Goal: Transaction & Acquisition: Purchase product/service

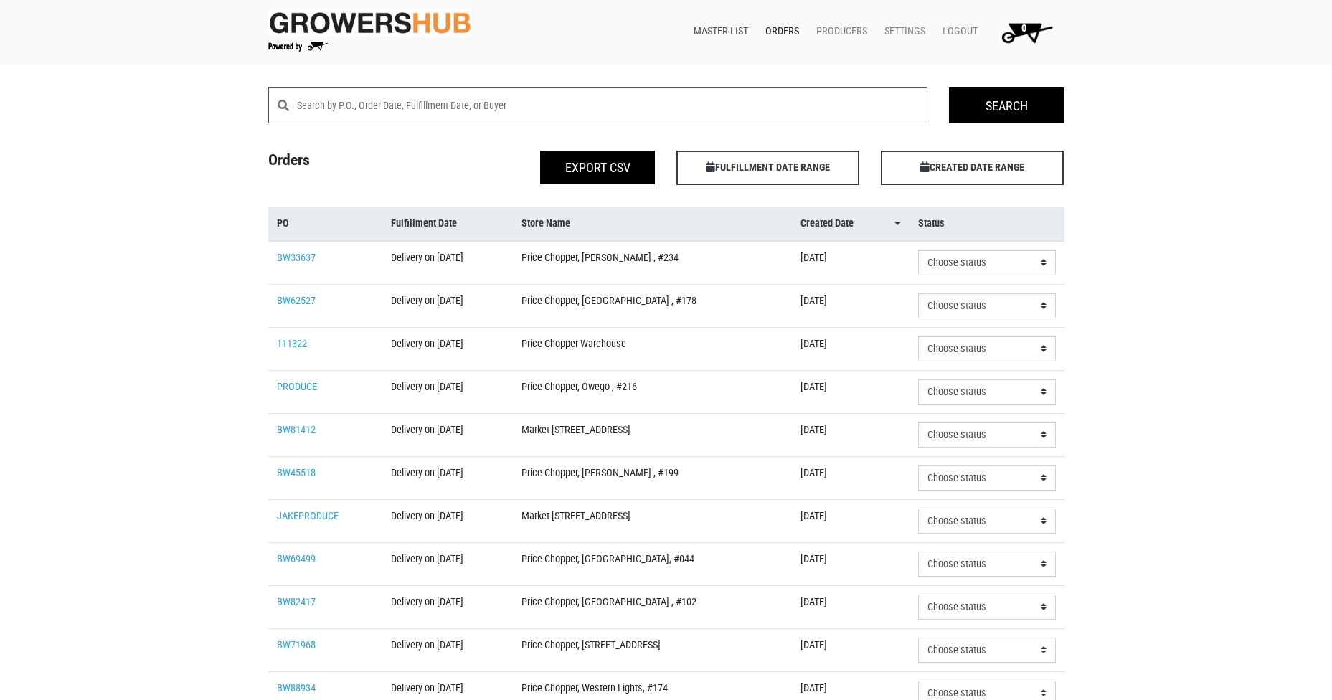
click at [732, 31] on link "Master List" at bounding box center [718, 31] width 72 height 27
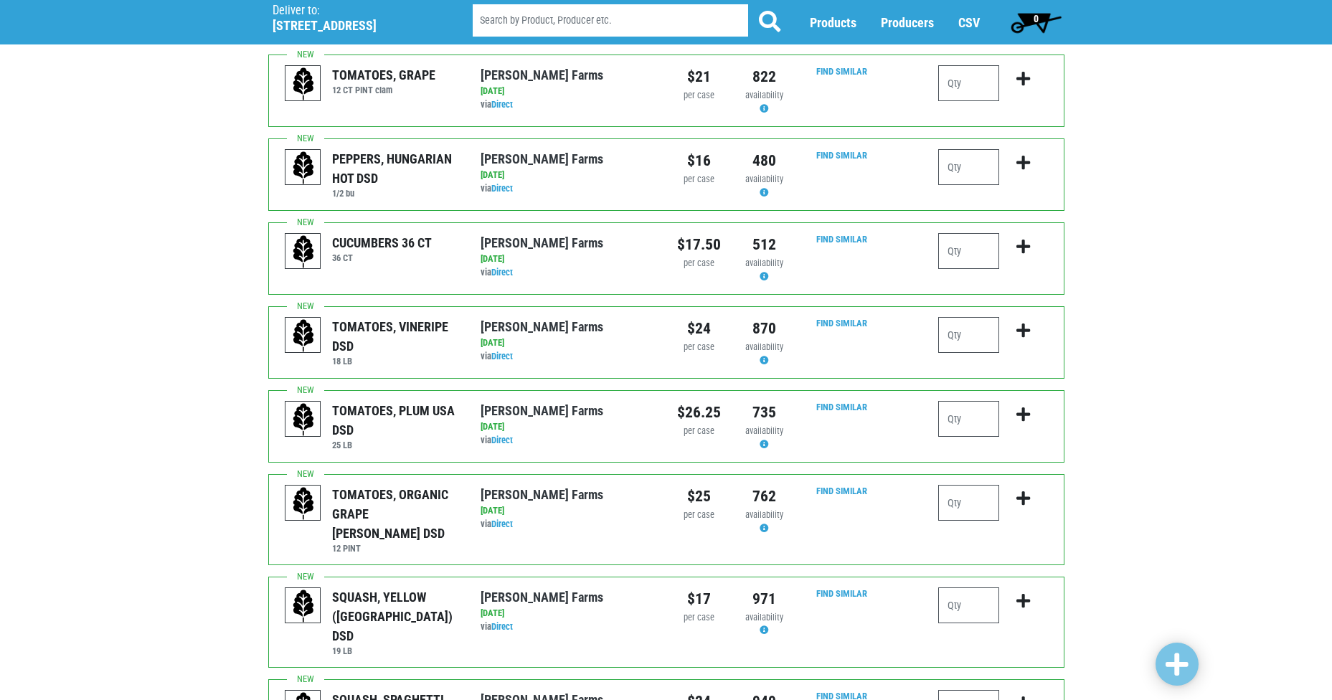
scroll to position [143, 0]
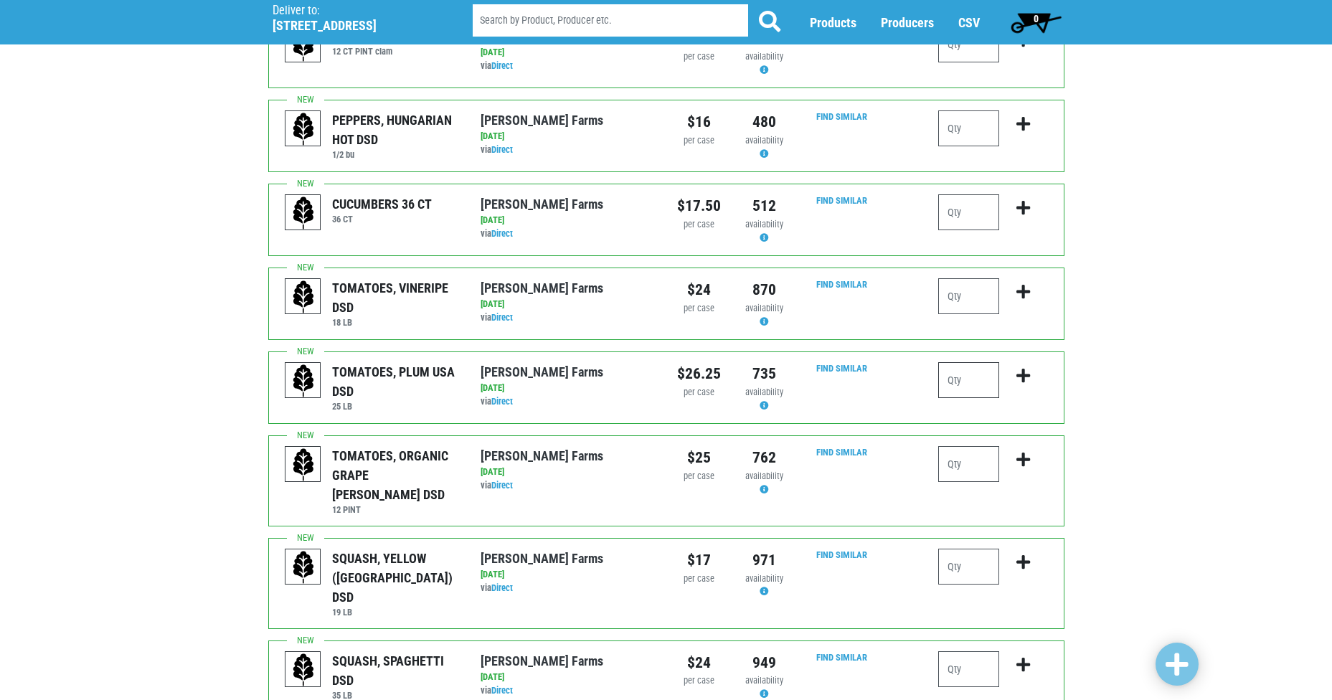
click at [955, 384] on input "number" at bounding box center [968, 380] width 61 height 36
type input "1"
click at [952, 549] on input "number" at bounding box center [968, 567] width 61 height 36
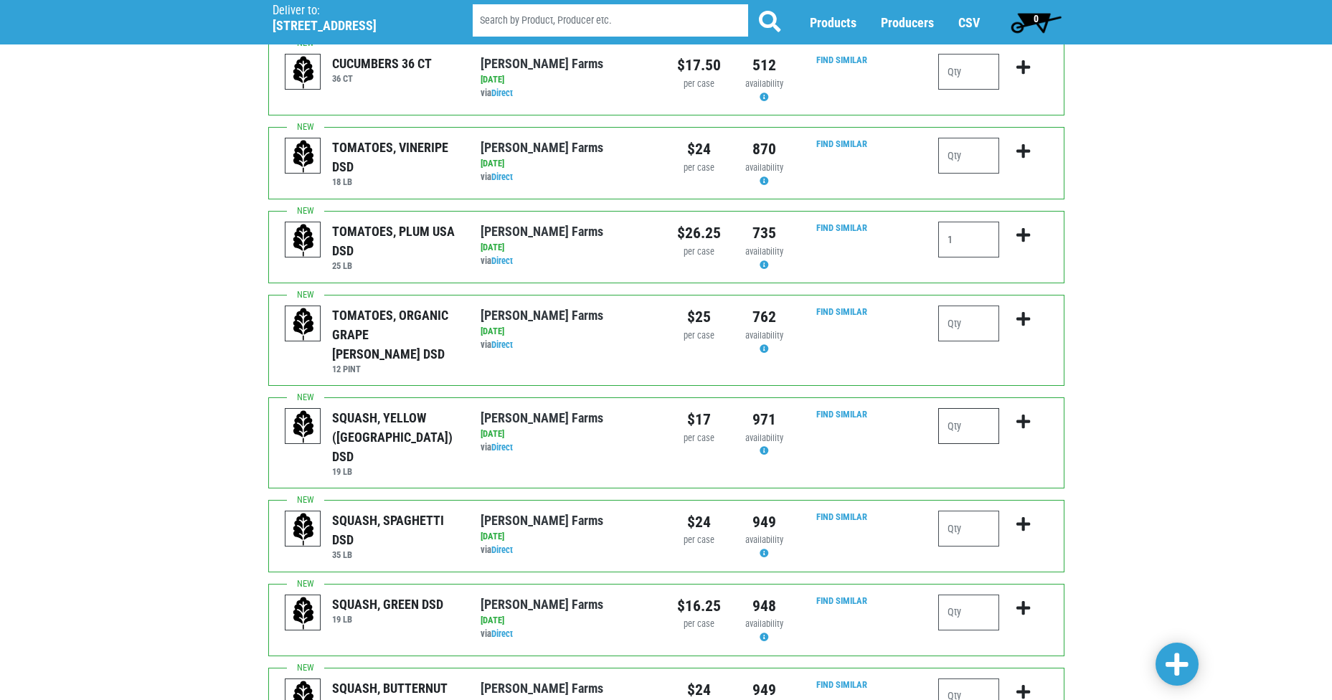
scroll to position [287, 0]
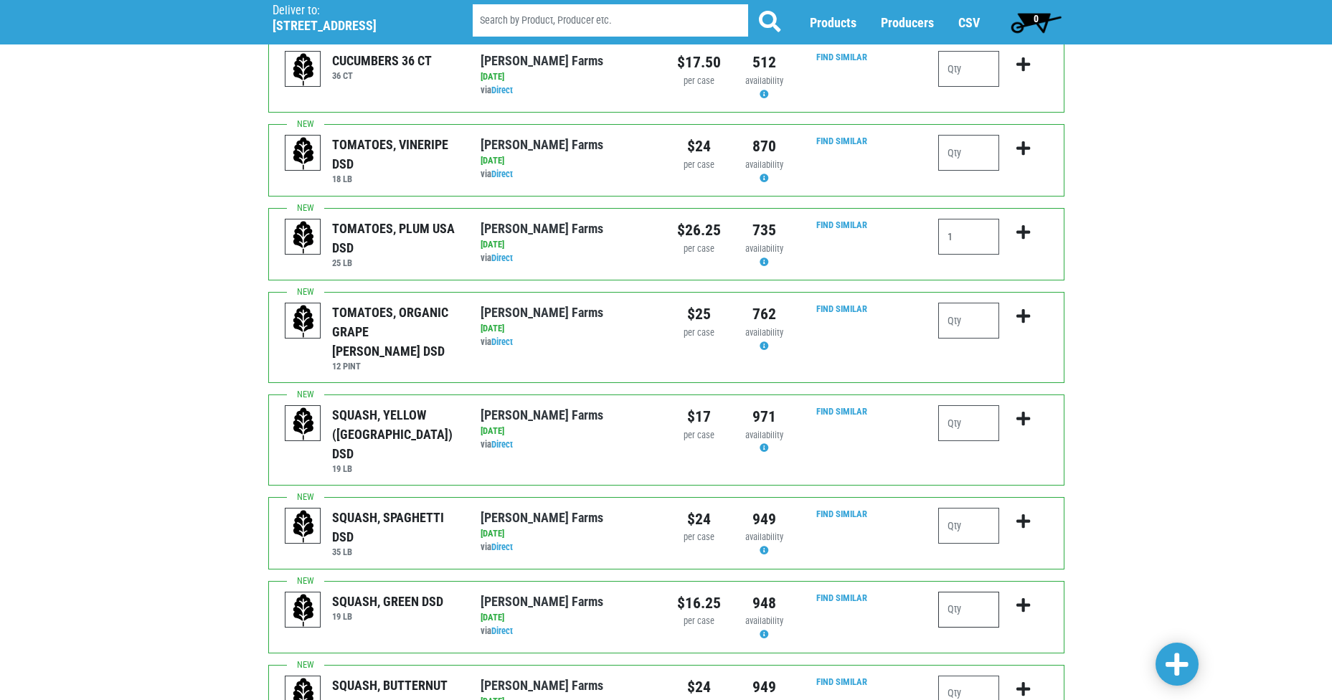
click at [957, 592] on input "number" at bounding box center [968, 610] width 61 height 36
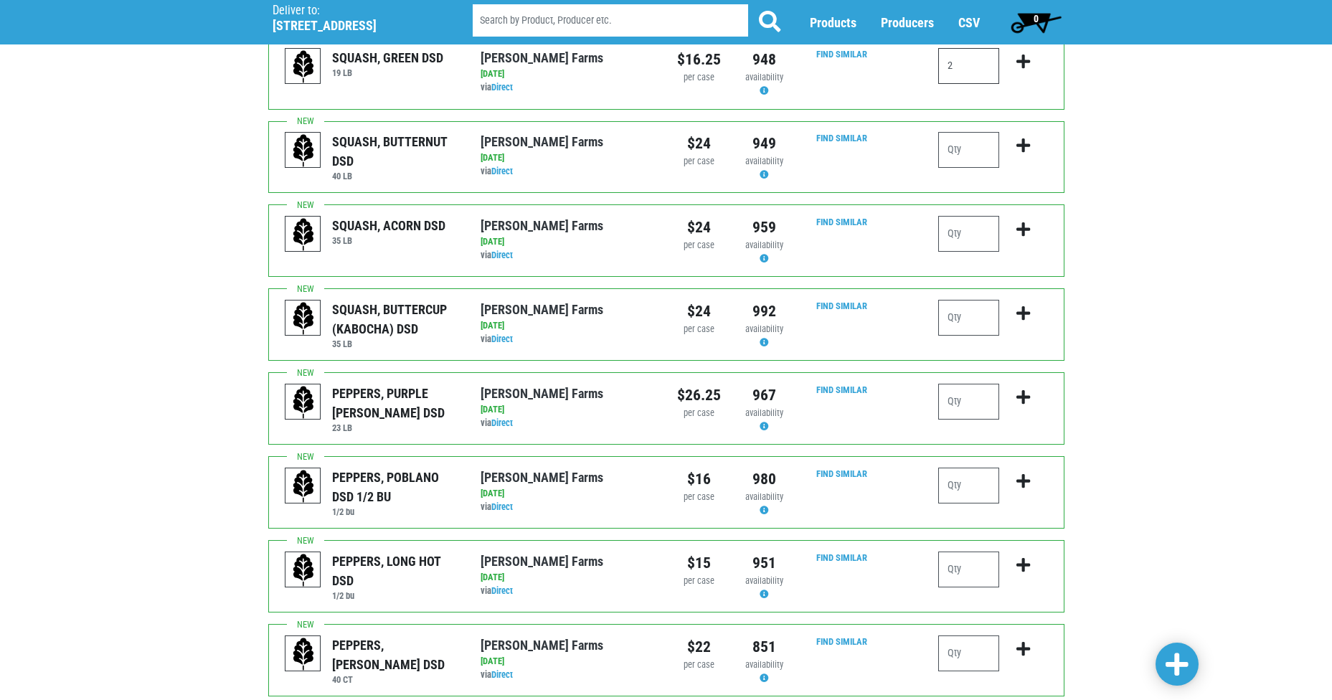
scroll to position [860, 0]
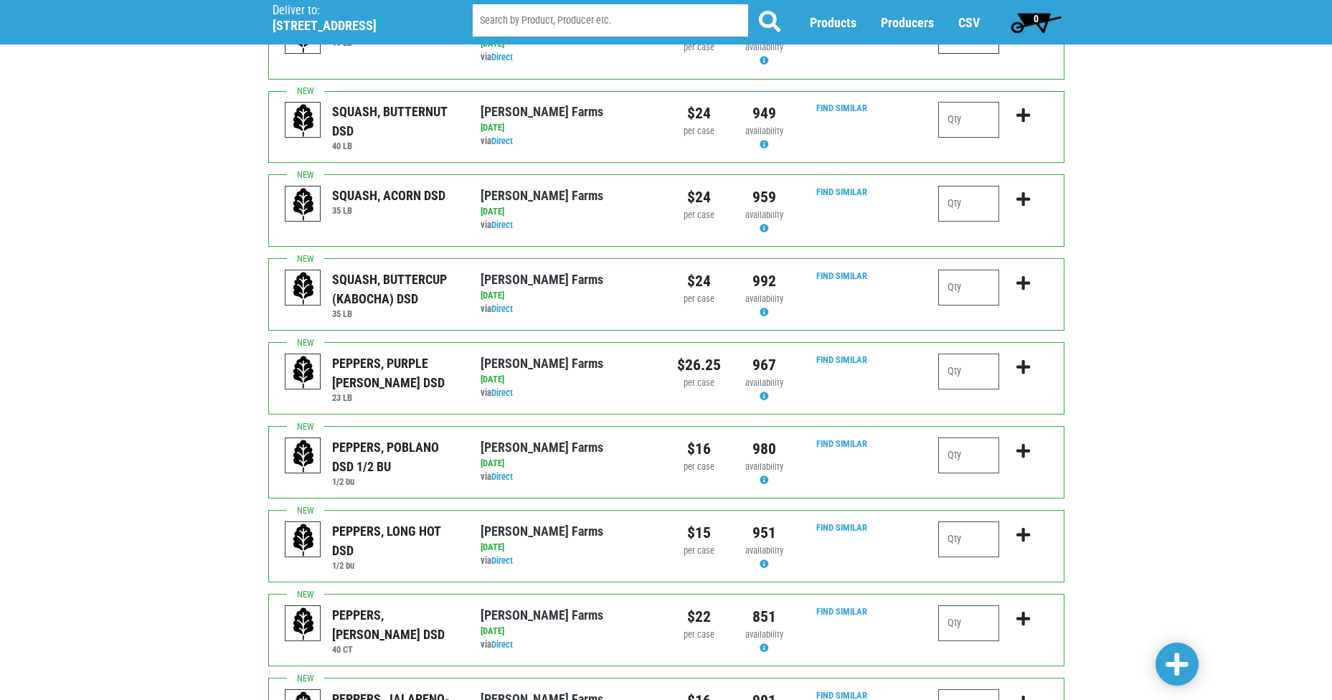
type input "2"
click at [957, 605] on input "number" at bounding box center [968, 623] width 61 height 36
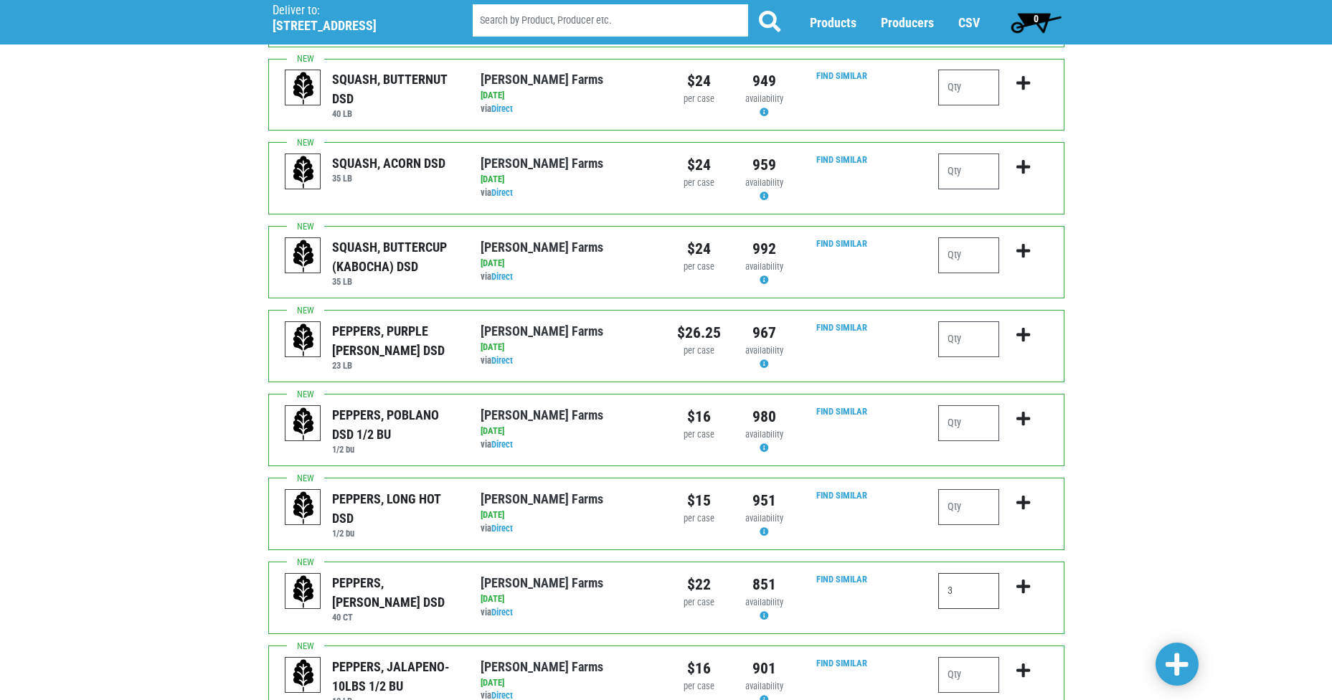
scroll to position [932, 0]
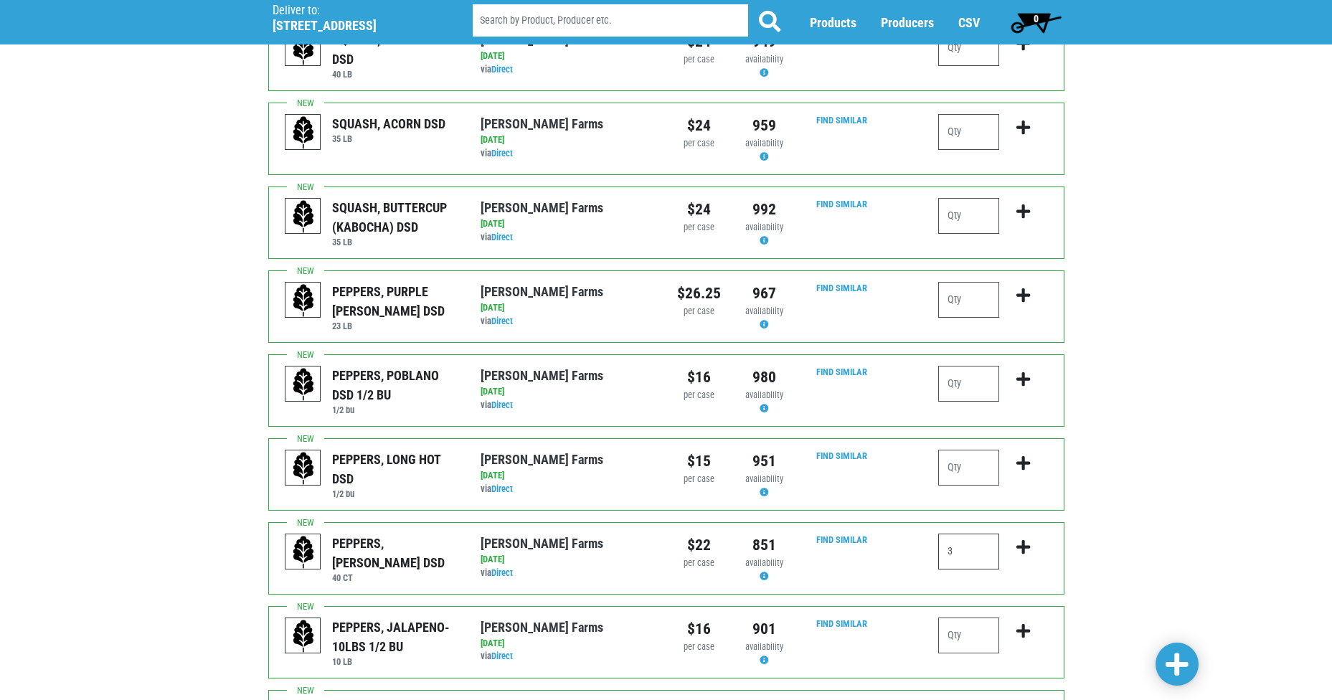
type input "3"
click at [959, 617] on input "number" at bounding box center [968, 635] width 61 height 36
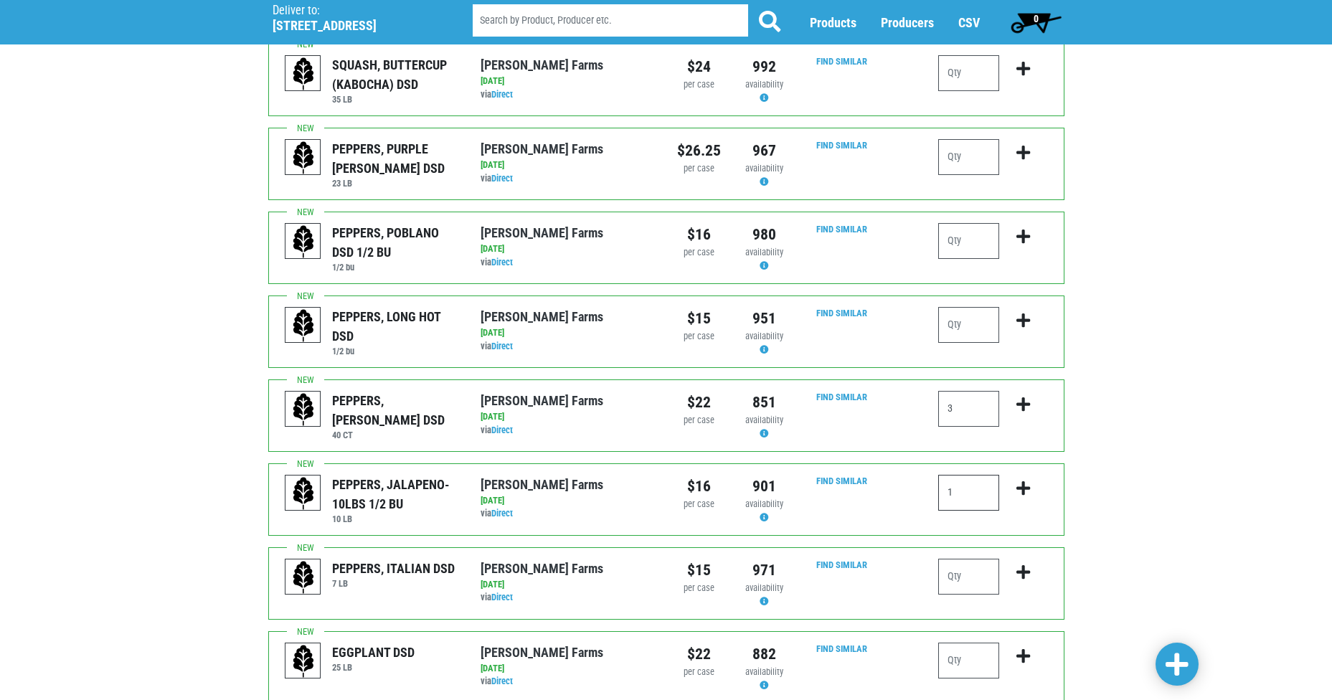
scroll to position [1076, 0]
type input "1"
click at [969, 642] on input "number" at bounding box center [968, 660] width 61 height 36
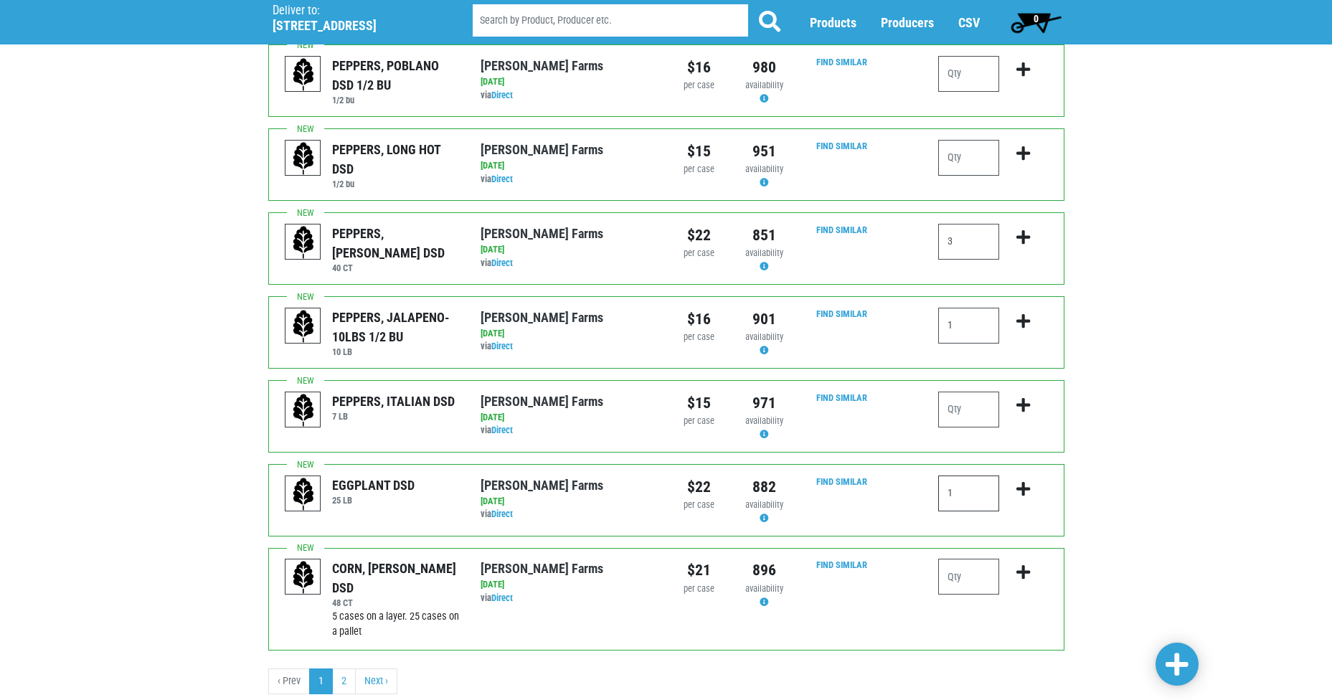
scroll to position [1246, 0]
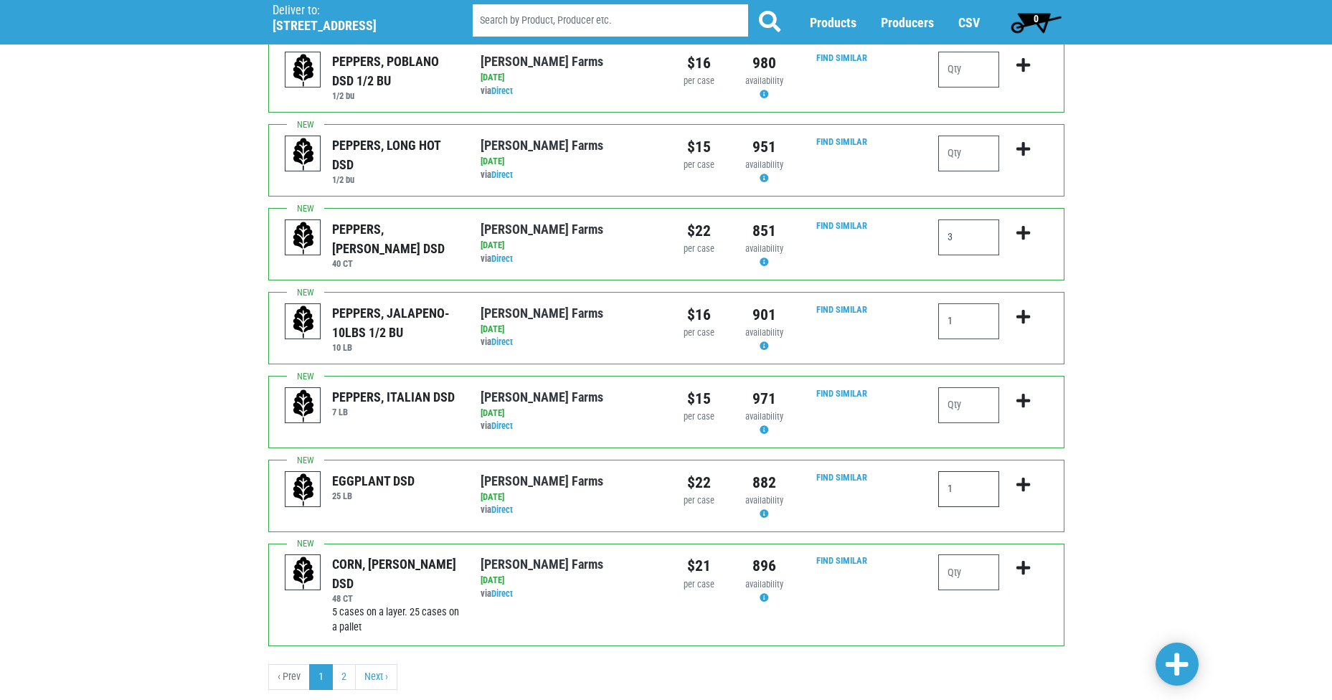
type input "1"
click at [958, 554] on input "number" at bounding box center [968, 572] width 61 height 36
type input "10"
click at [1172, 655] on span at bounding box center [1176, 665] width 23 height 26
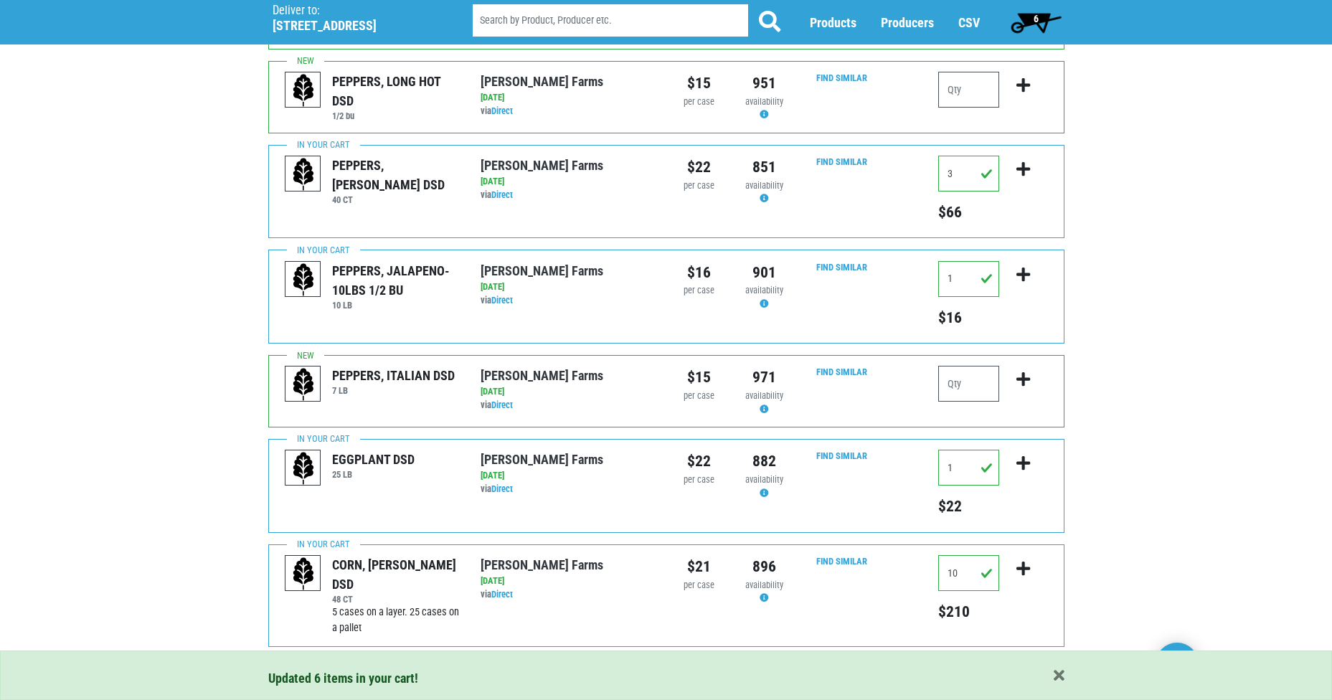
scroll to position [1353, 0]
click at [343, 664] on link "2" at bounding box center [344, 677] width 24 height 26
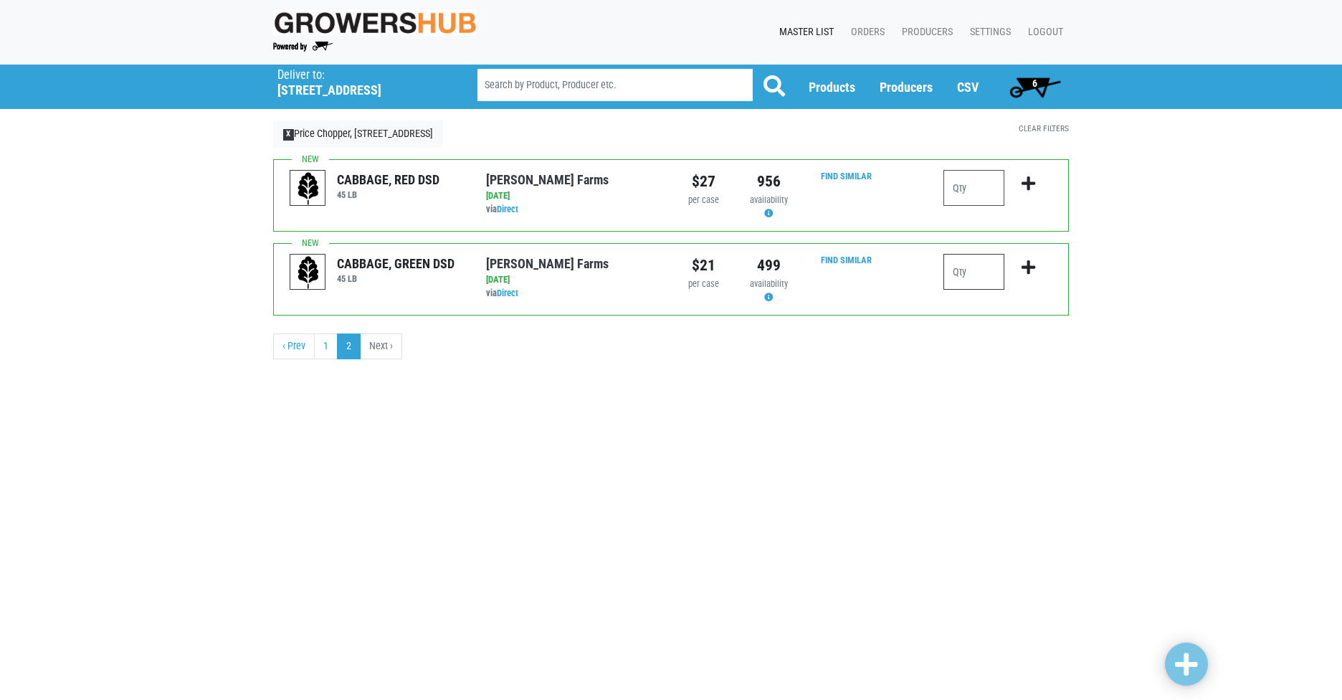
click at [969, 270] on input "number" at bounding box center [974, 272] width 61 height 36
type input "2"
click at [1182, 654] on span at bounding box center [1186, 665] width 23 height 26
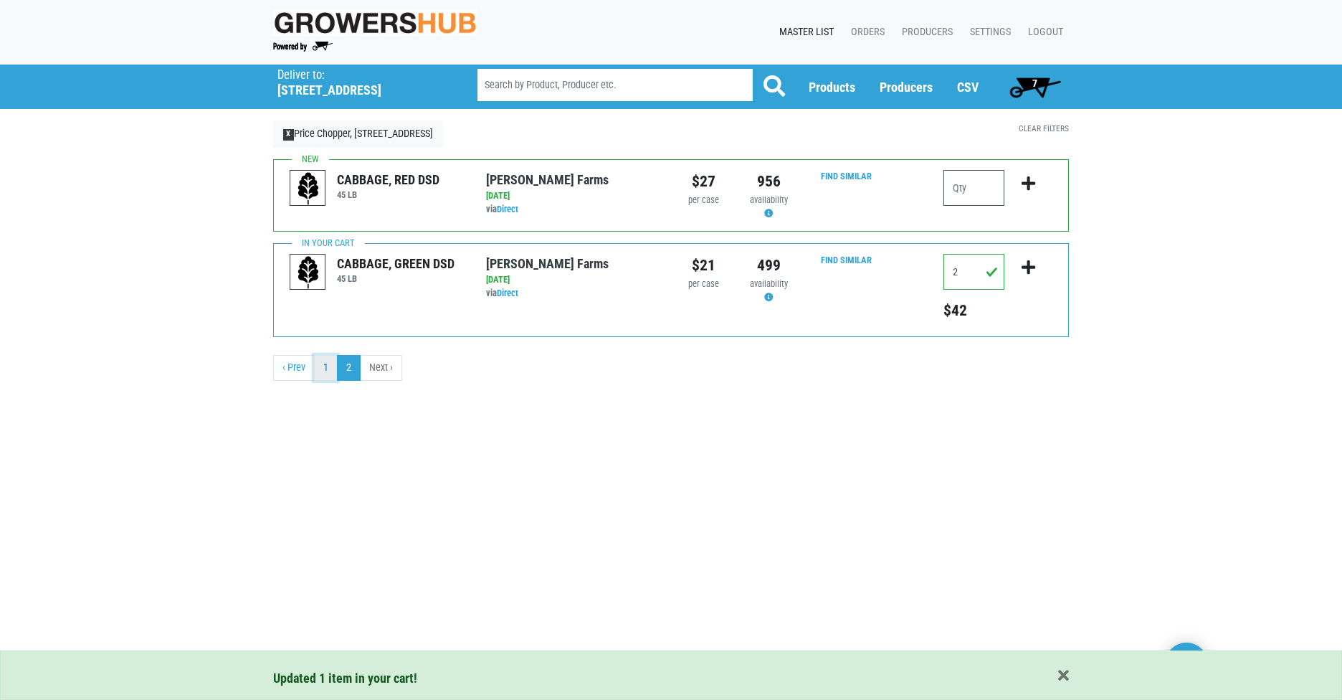
click at [326, 369] on link "1" at bounding box center [326, 368] width 24 height 26
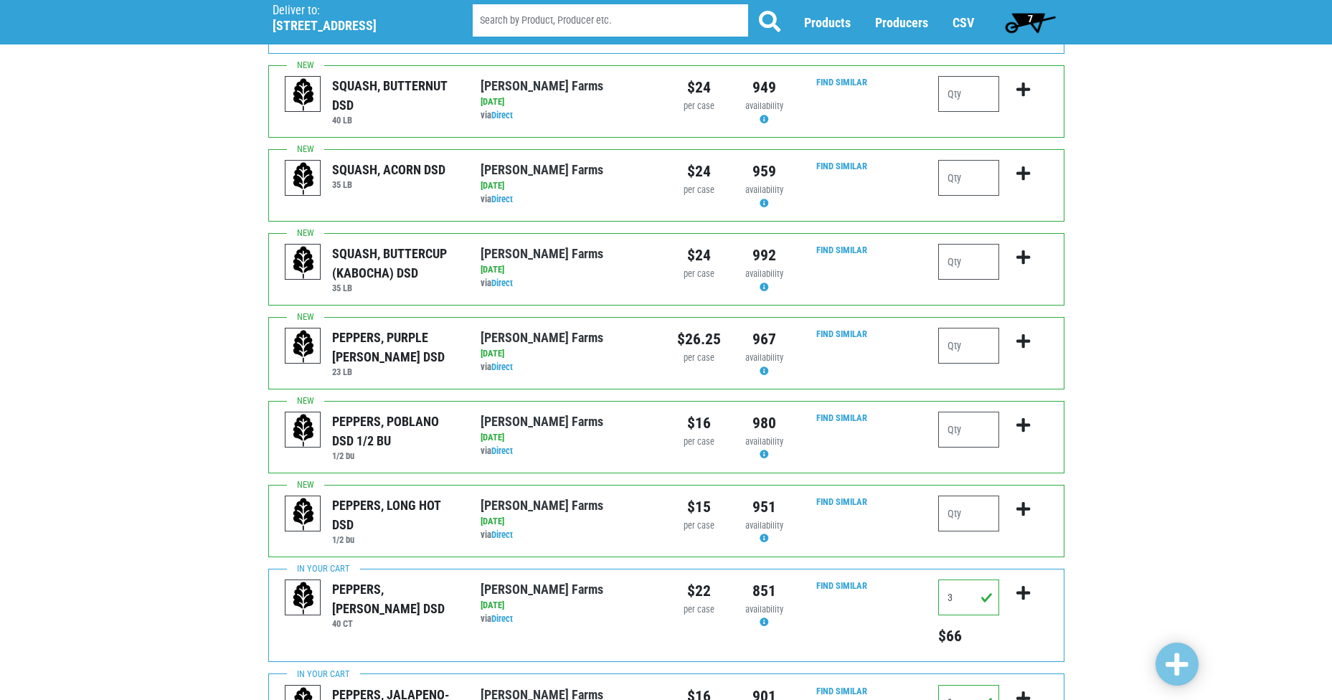
scroll to position [923, 0]
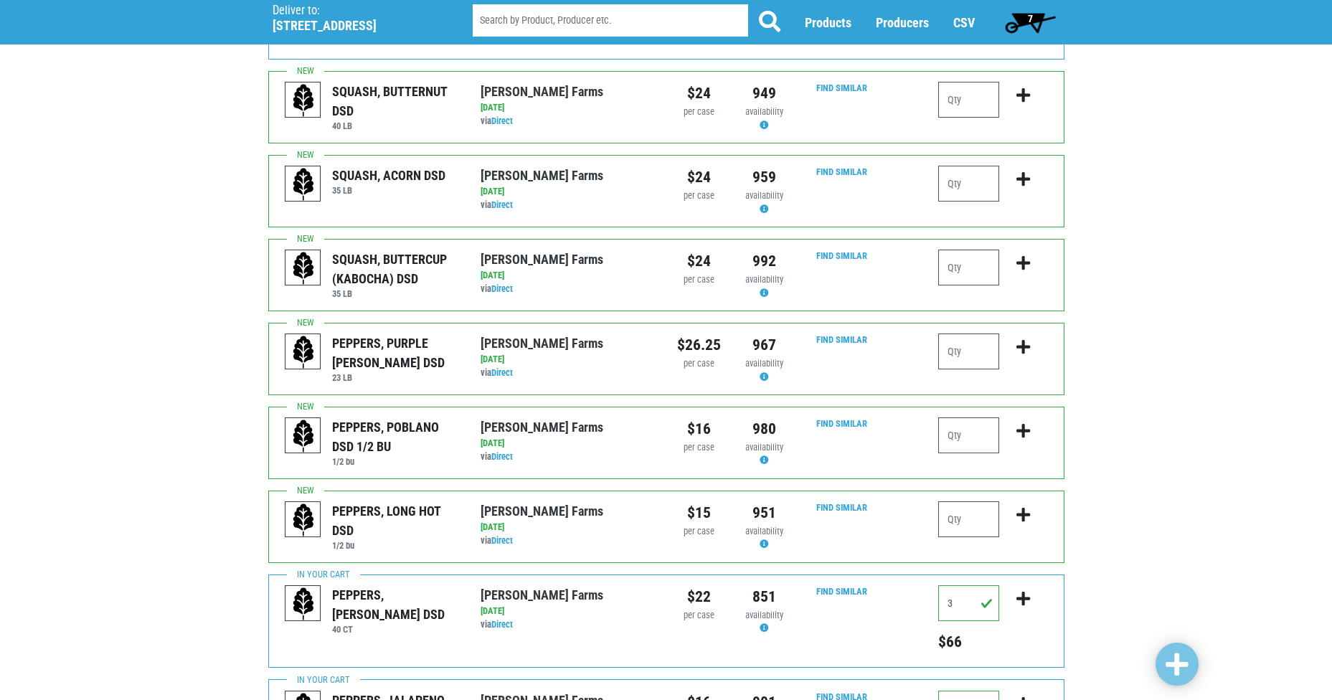
click at [1025, 18] on span "7" at bounding box center [1030, 22] width 64 height 29
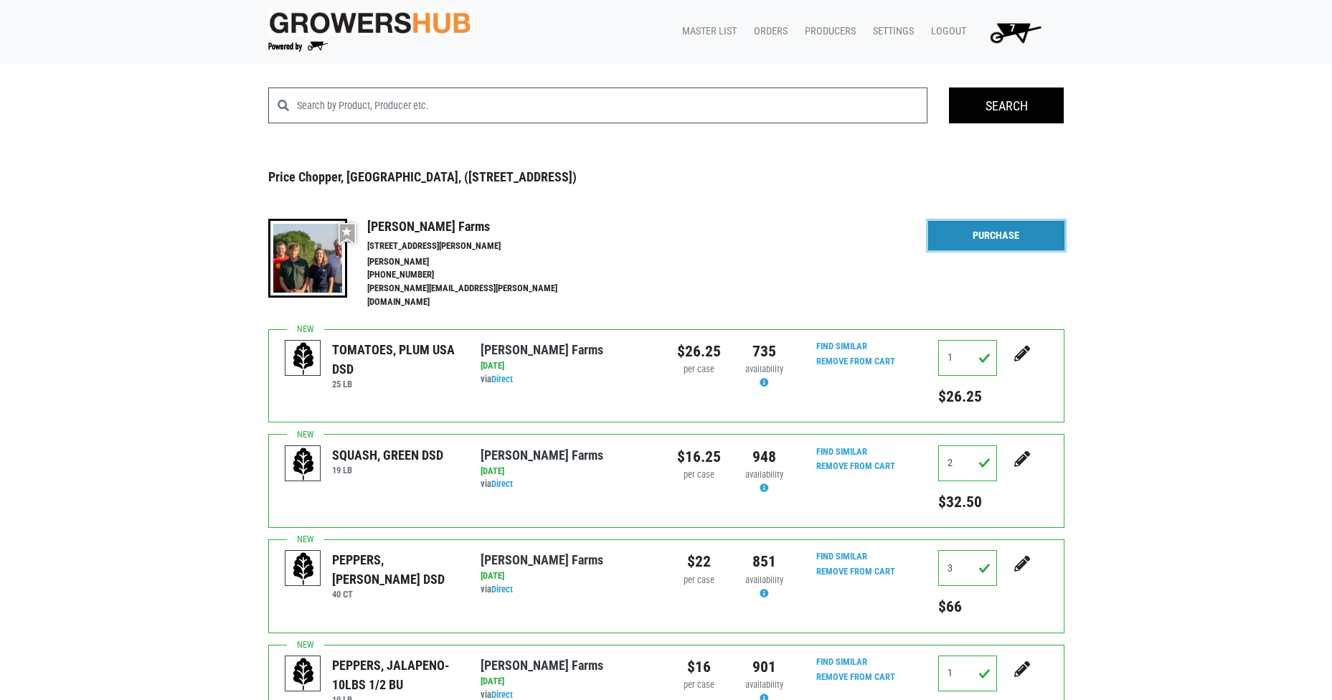
click at [985, 238] on link "Purchase" at bounding box center [996, 236] width 136 height 30
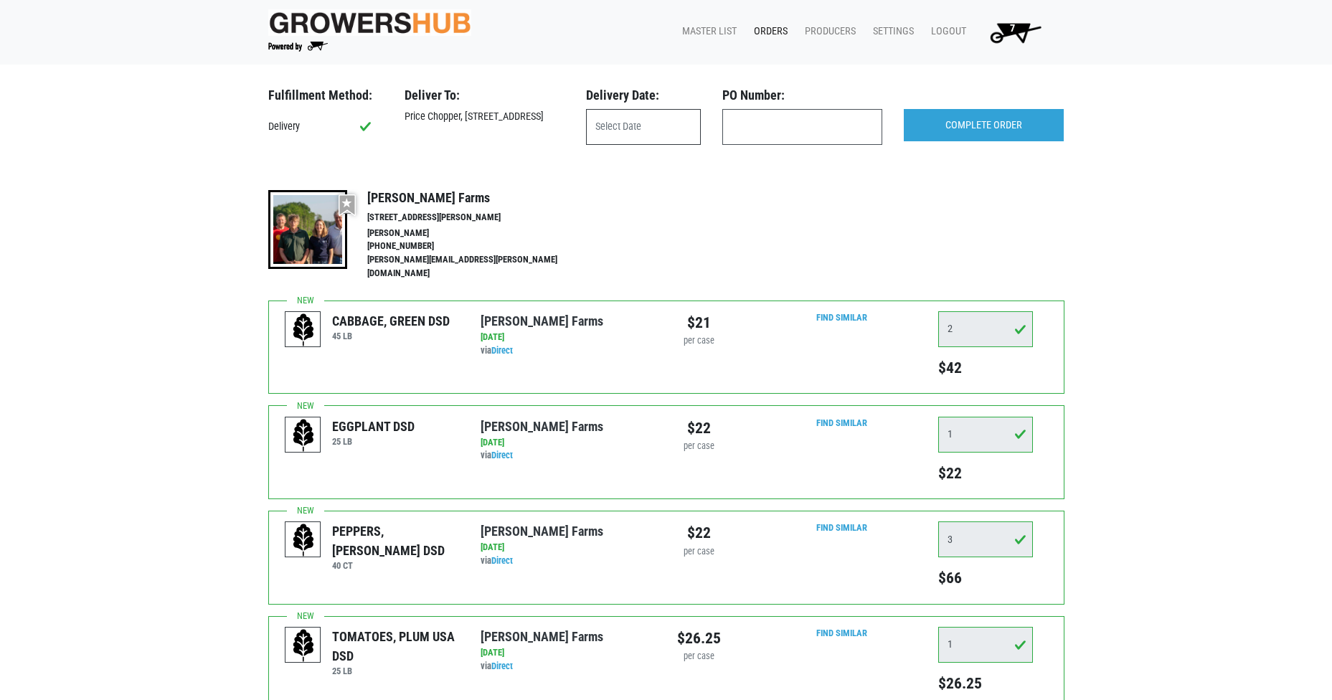
click at [658, 122] on input "text" at bounding box center [643, 127] width 115 height 36
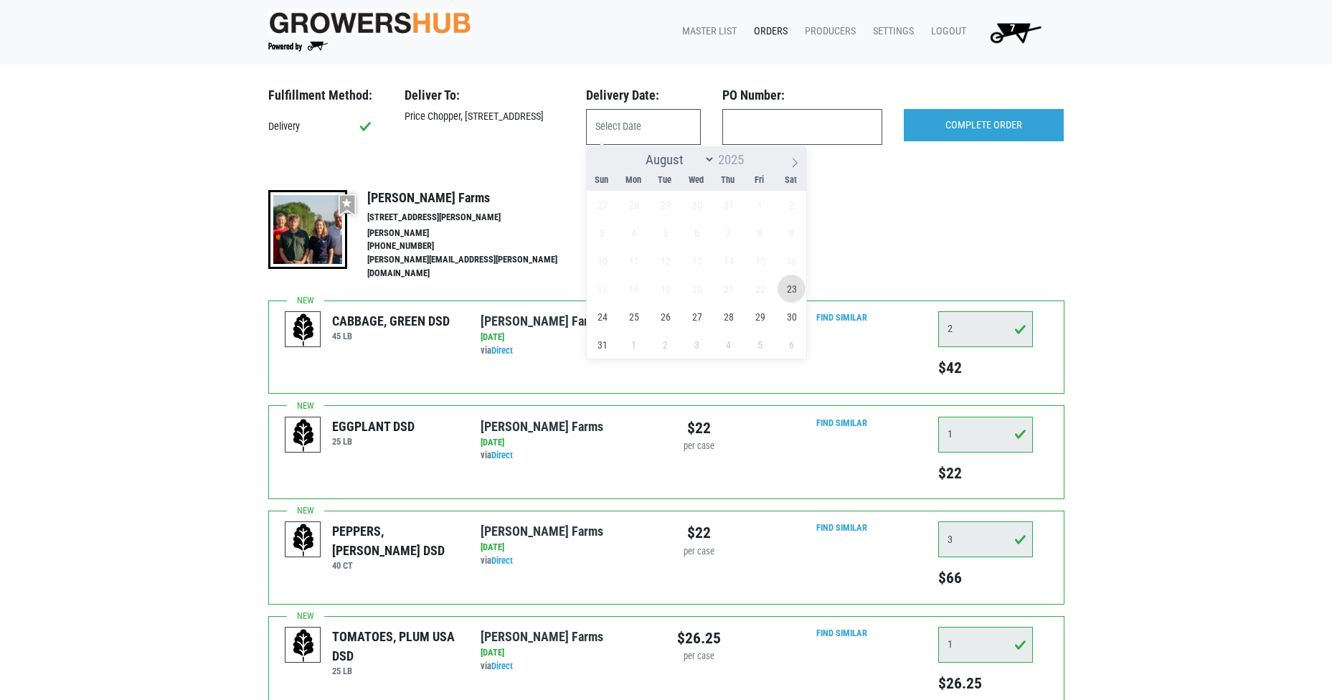
click at [792, 289] on span "23" at bounding box center [791, 289] width 28 height 28
type input "[DATE]"
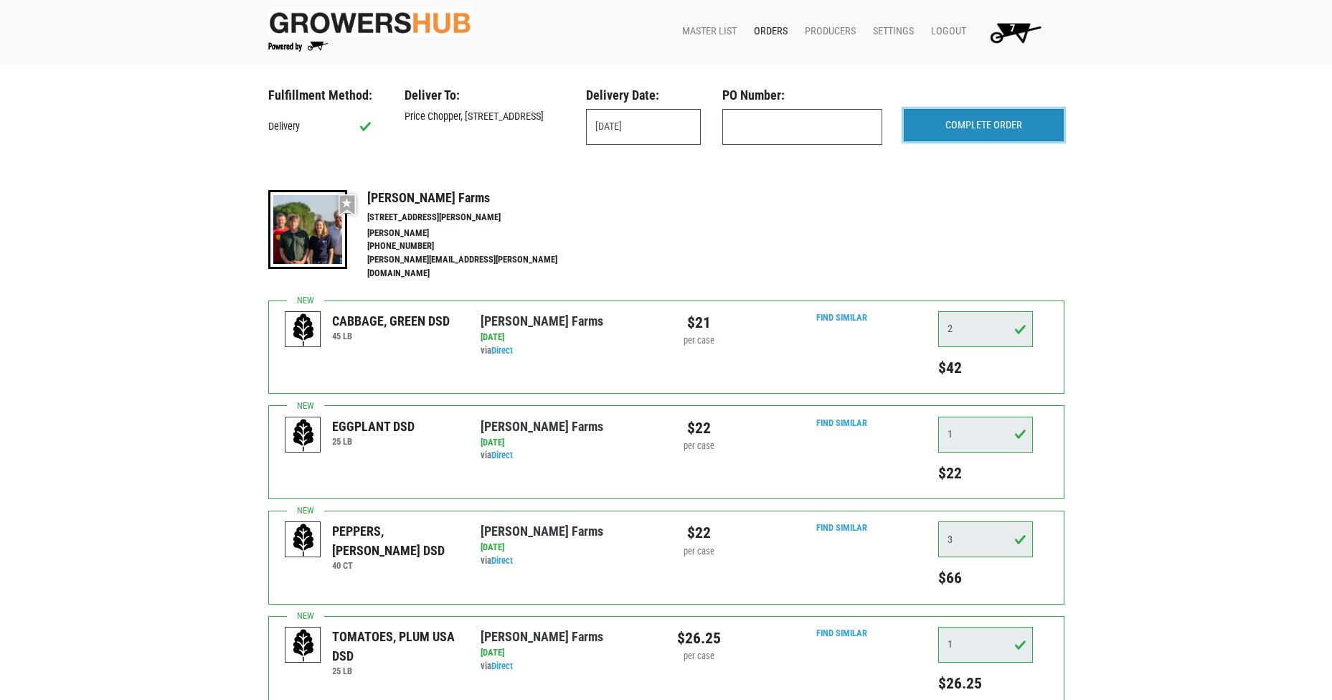
click at [1011, 127] on input "COMPLETE ORDER" at bounding box center [983, 125] width 160 height 33
